Goal: Communication & Community: Answer question/provide support

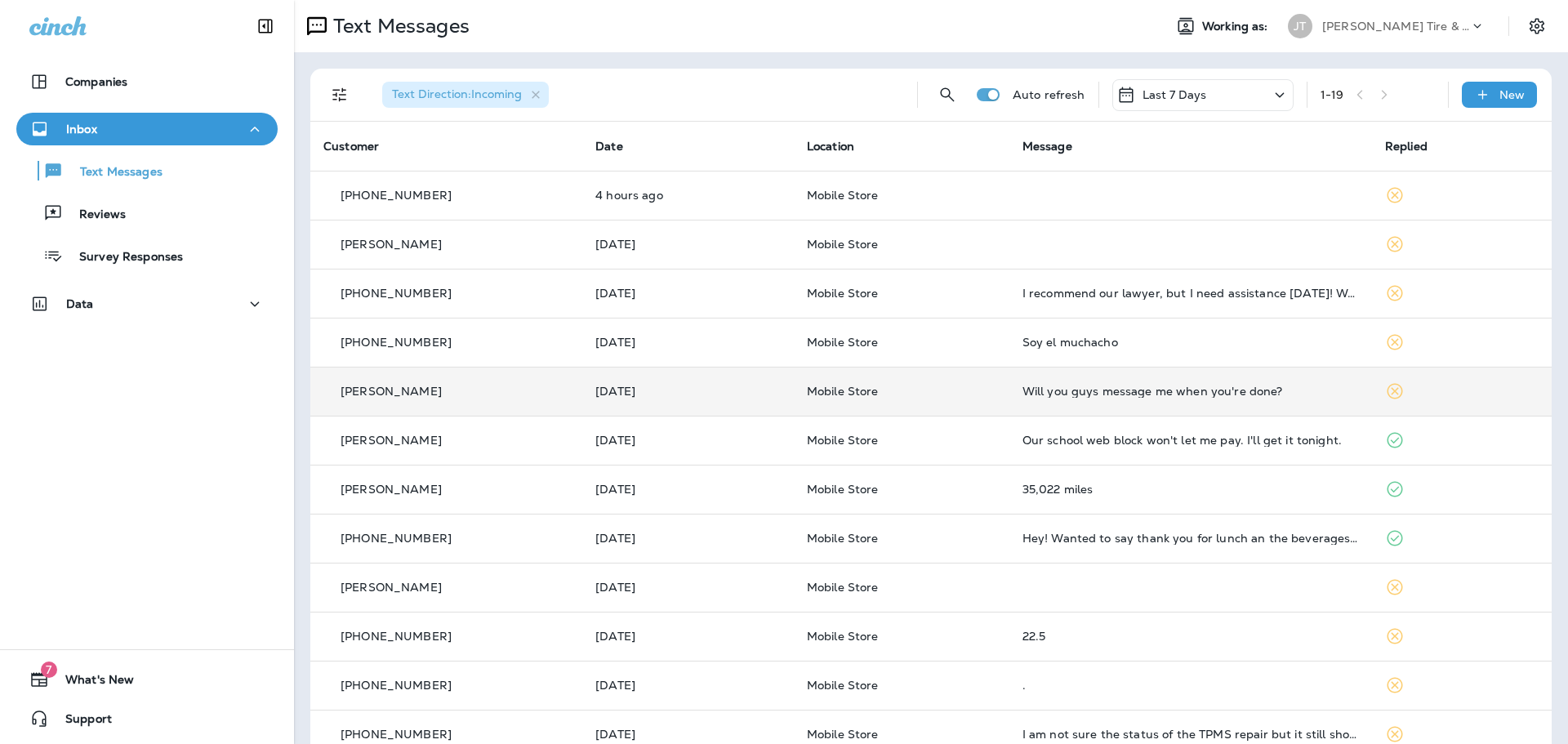
click at [559, 385] on div "[PERSON_NAME]" at bounding box center [446, 392] width 245 height 17
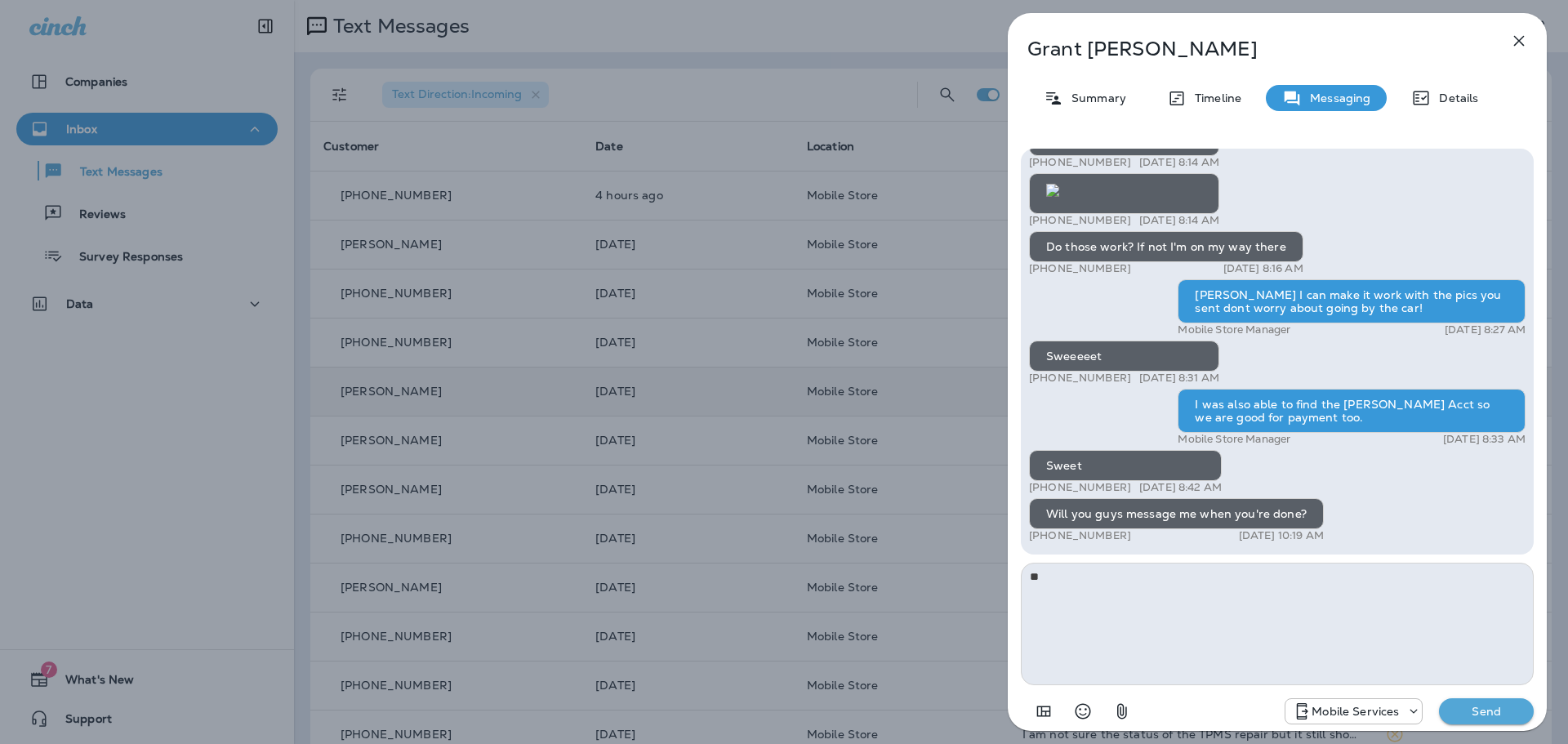
type textarea "*"
type textarea "**********"
click at [1471, 714] on p "Send" at bounding box center [1485, 711] width 69 height 15
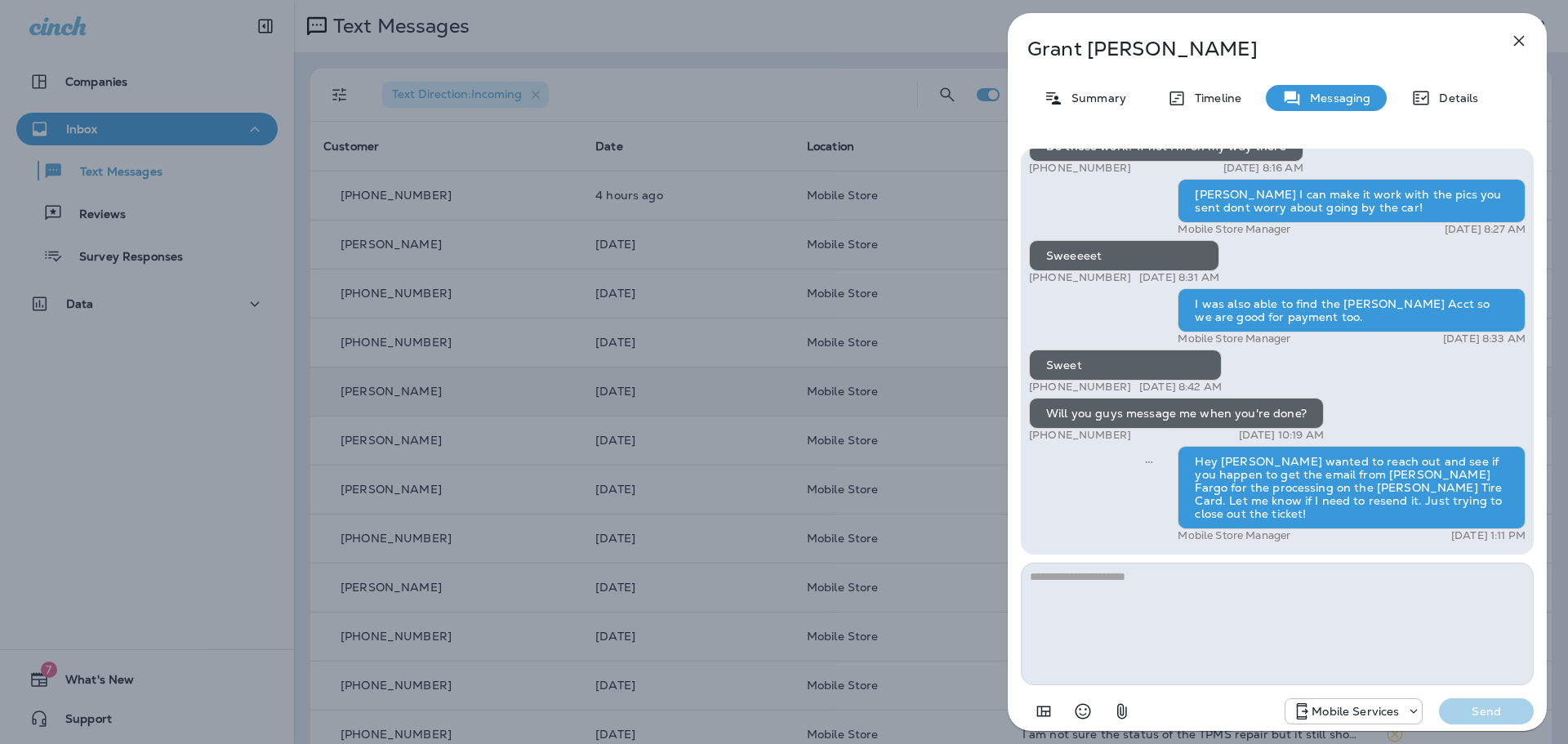
click at [730, 116] on div "[PERSON_NAME] Summary Timeline Messaging Details Thank you for stopping by [PER…" at bounding box center [784, 372] width 1568 height 744
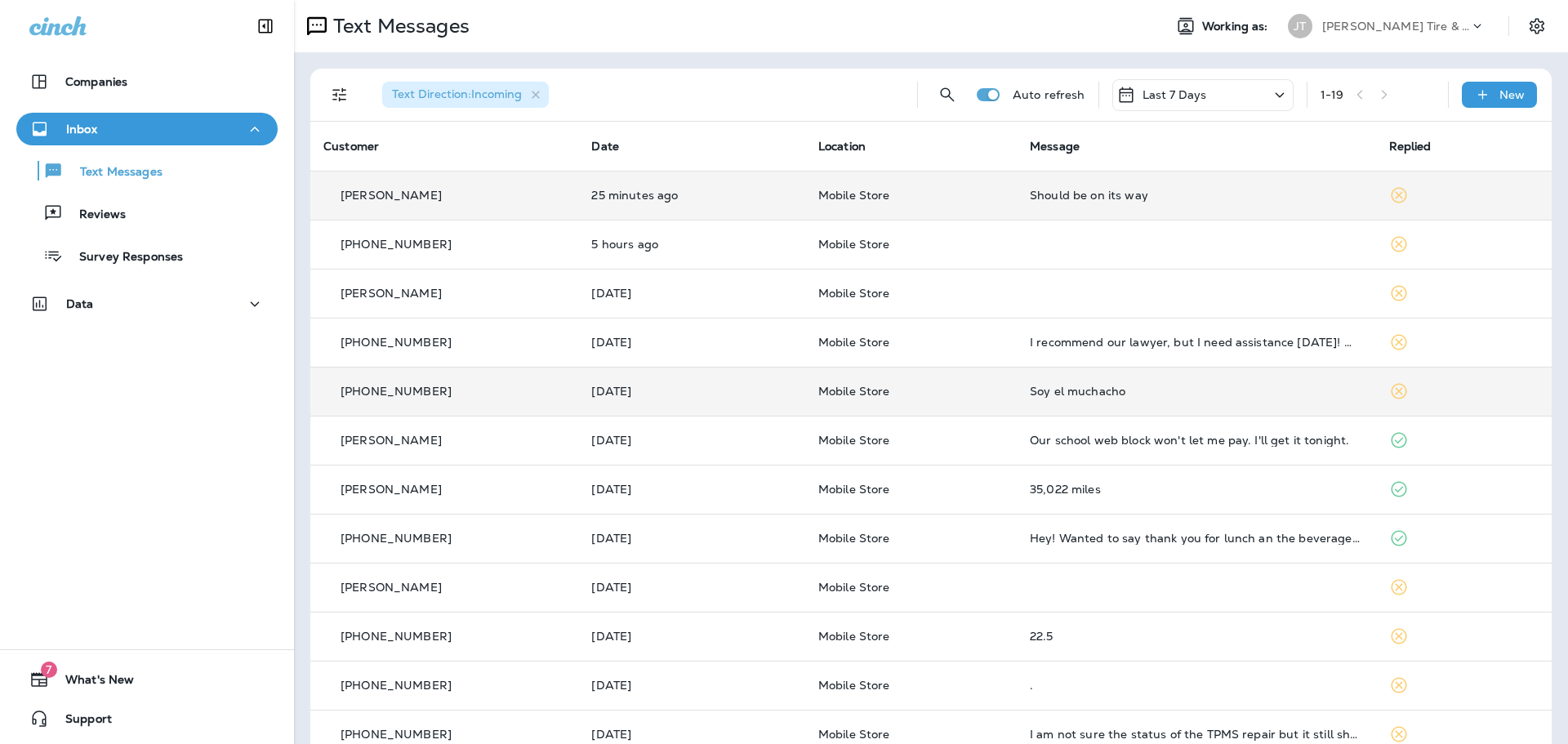
click at [1030, 180] on td "Should be on its way" at bounding box center [1196, 195] width 358 height 49
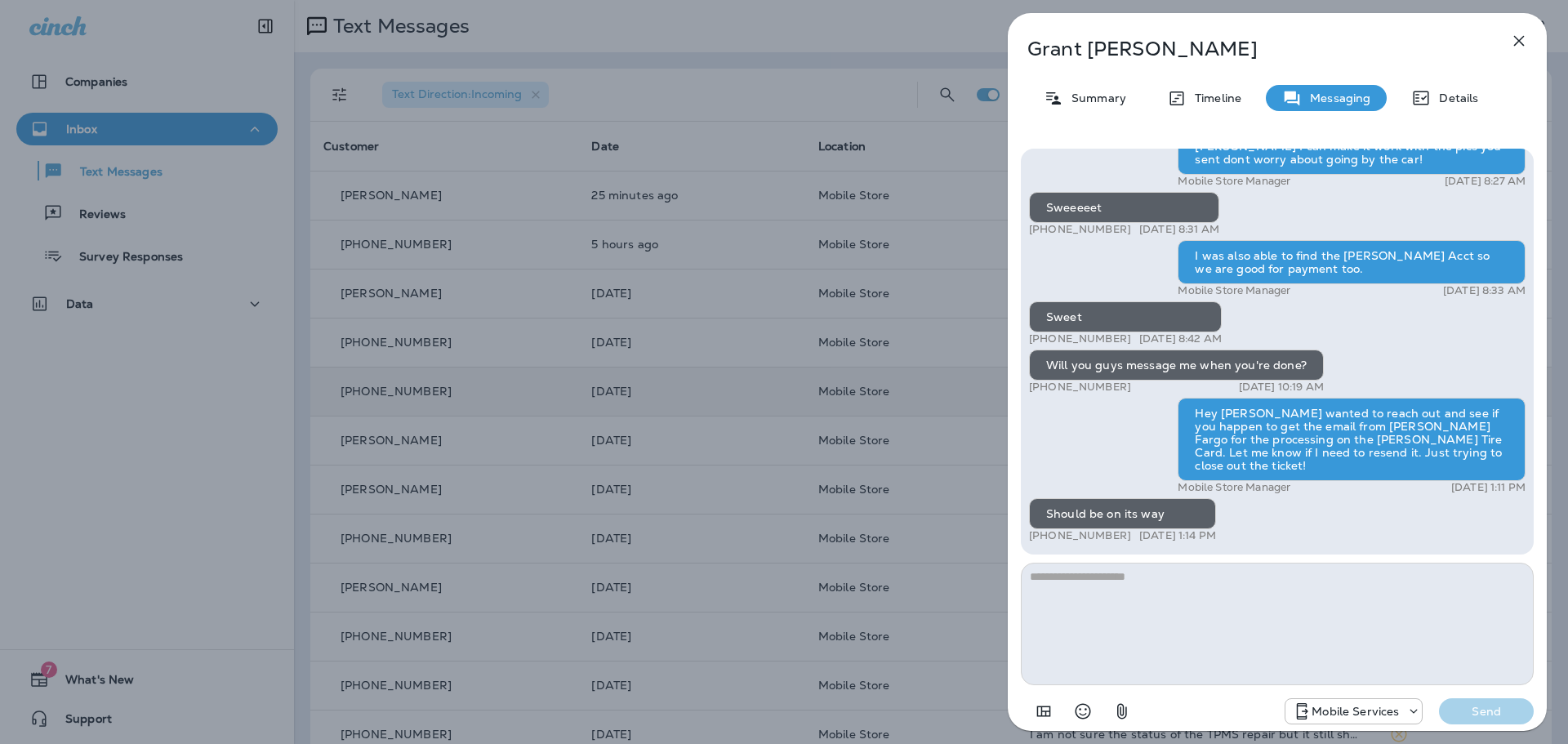
click at [1251, 626] on textarea at bounding box center [1277, 624] width 513 height 123
